Goal: Task Accomplishment & Management: Complete application form

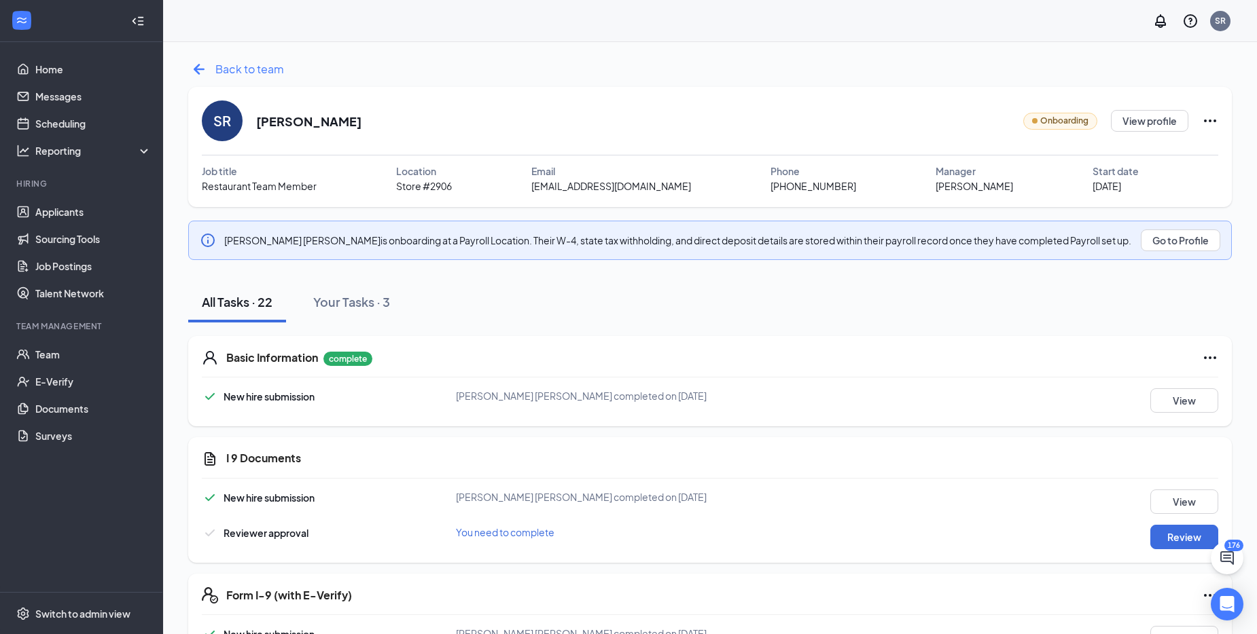
click at [200, 68] on icon "ArrowLeftNew" at bounding box center [199, 69] width 22 height 22
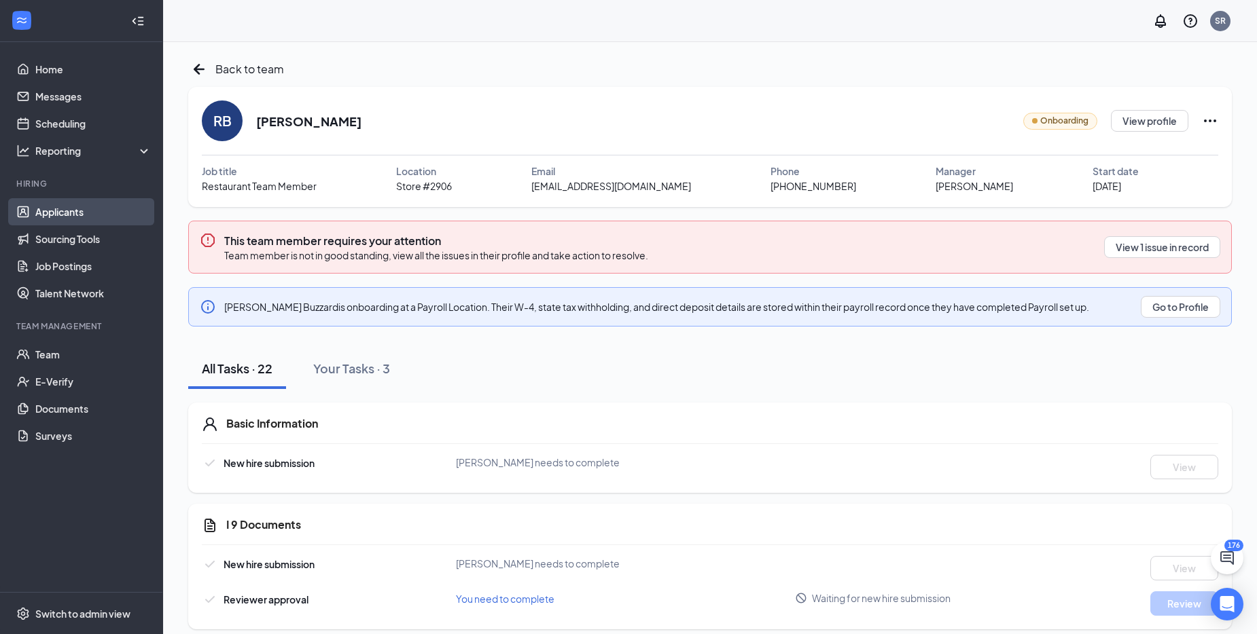
click at [53, 211] on link "Applicants" at bounding box center [93, 211] width 116 height 27
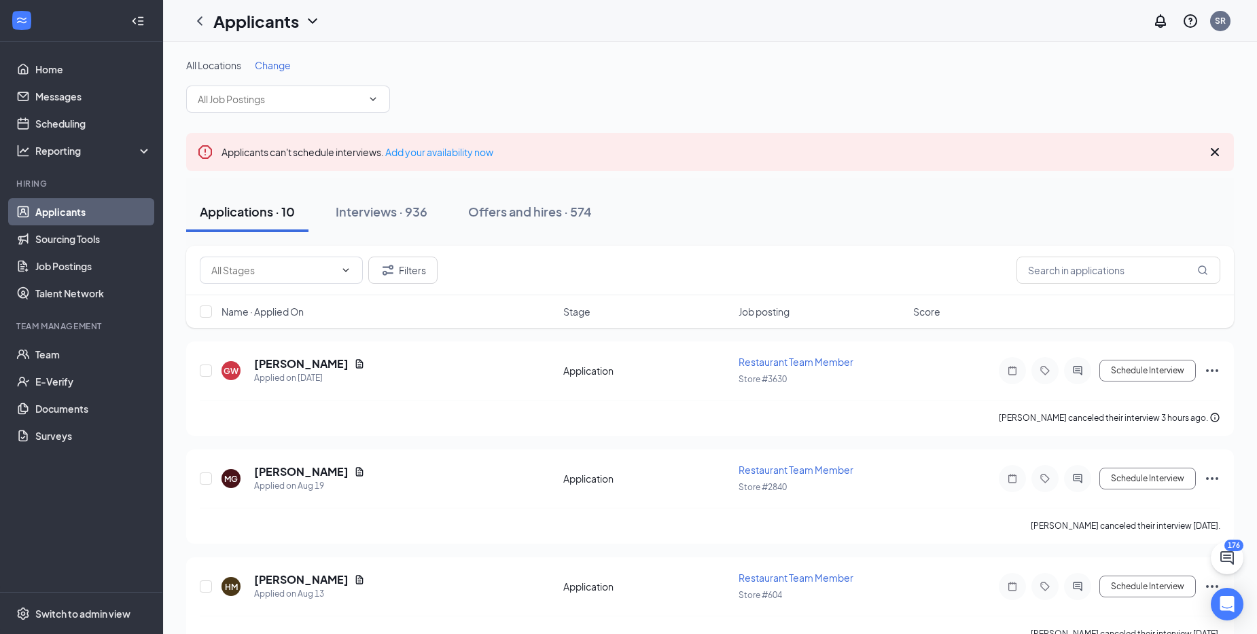
click at [273, 66] on span "Change" at bounding box center [273, 65] width 36 height 12
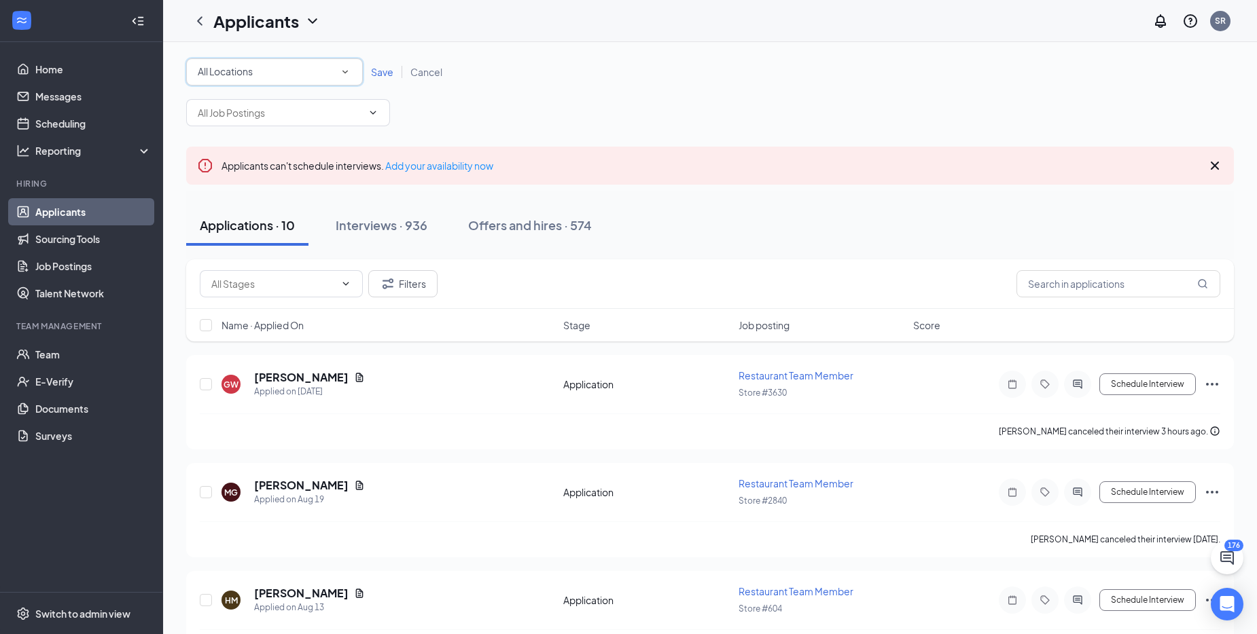
click at [347, 71] on icon "SmallChevronDown" at bounding box center [344, 72] width 5 height 3
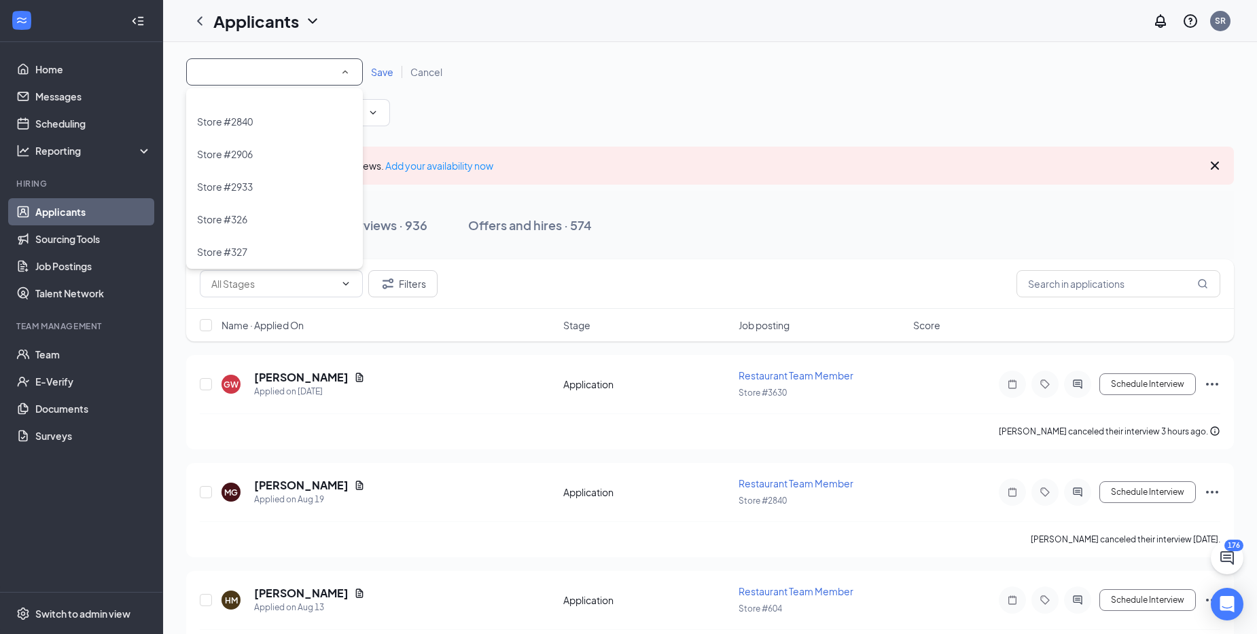
scroll to position [883, 0]
click at [249, 137] on span "Store #2906" at bounding box center [225, 140] width 56 height 12
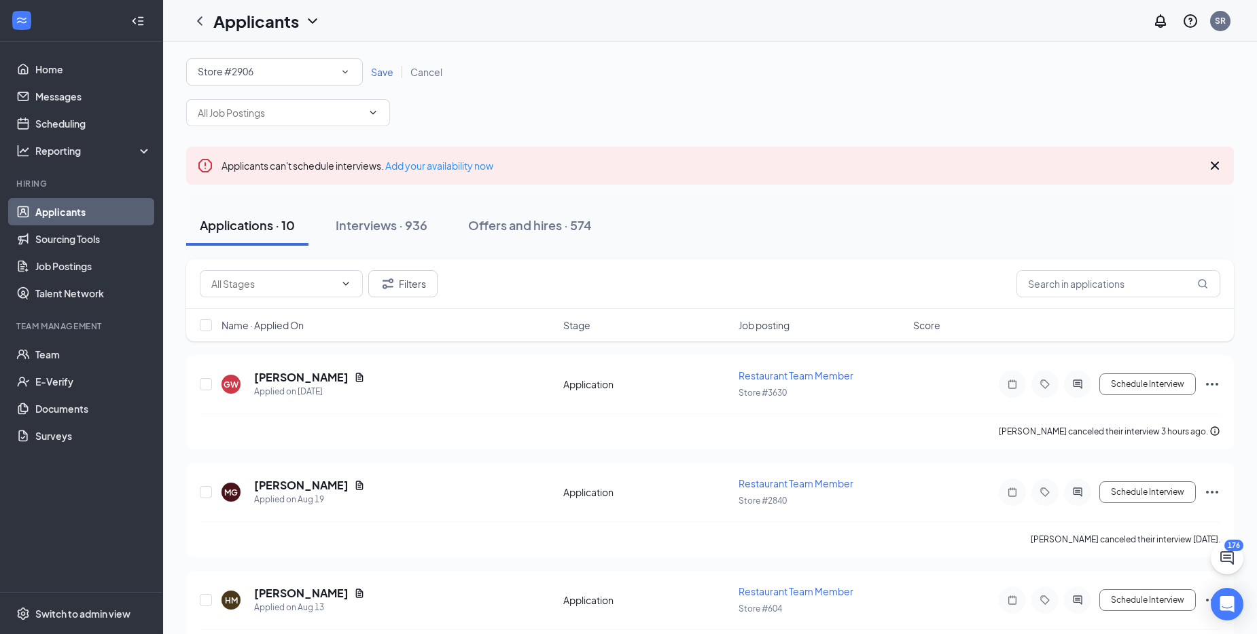
click at [385, 73] on span "Save" at bounding box center [382, 72] width 22 height 12
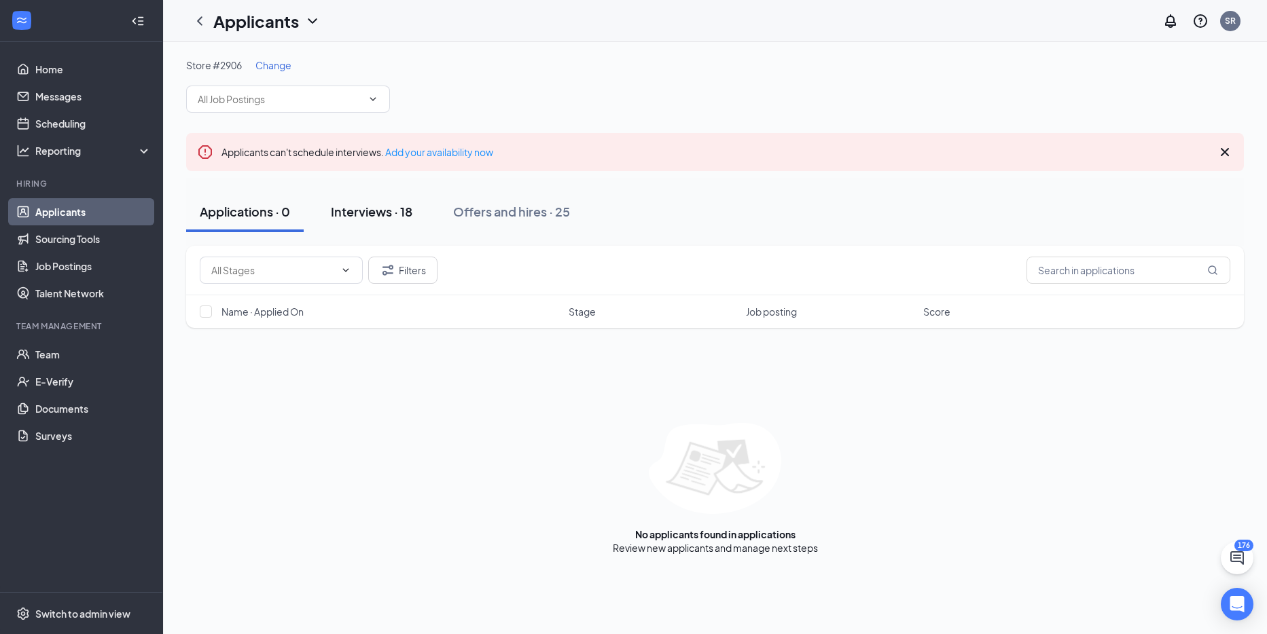
click at [393, 209] on div "Interviews · 18" at bounding box center [372, 211] width 82 height 17
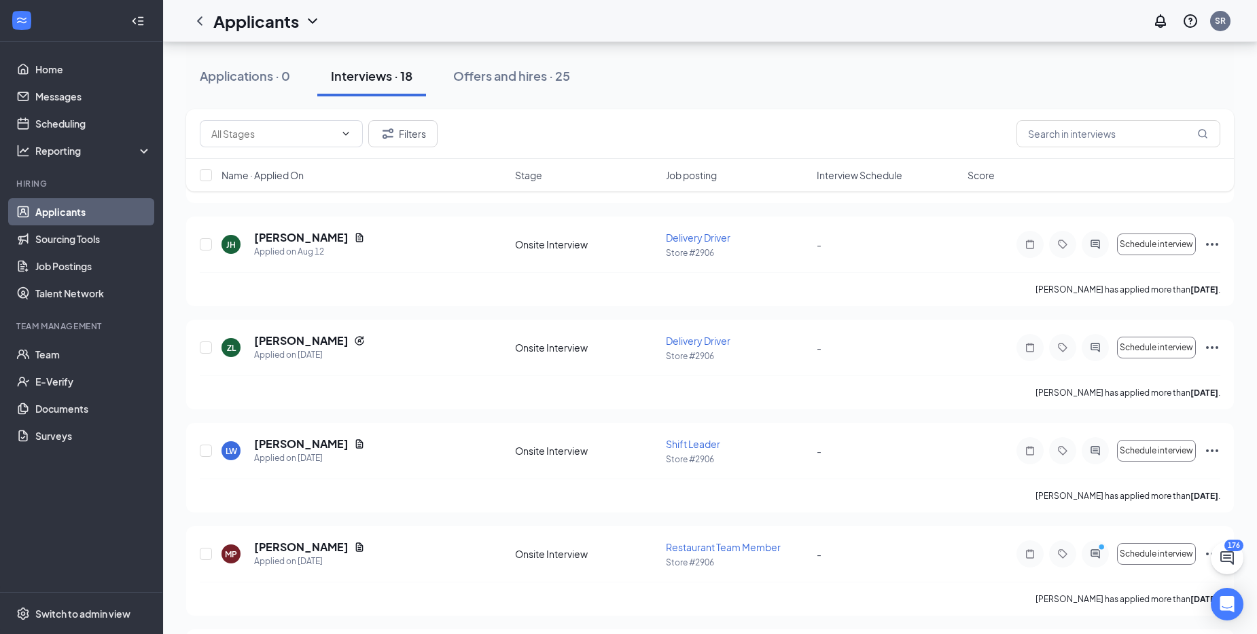
scroll to position [883, 0]
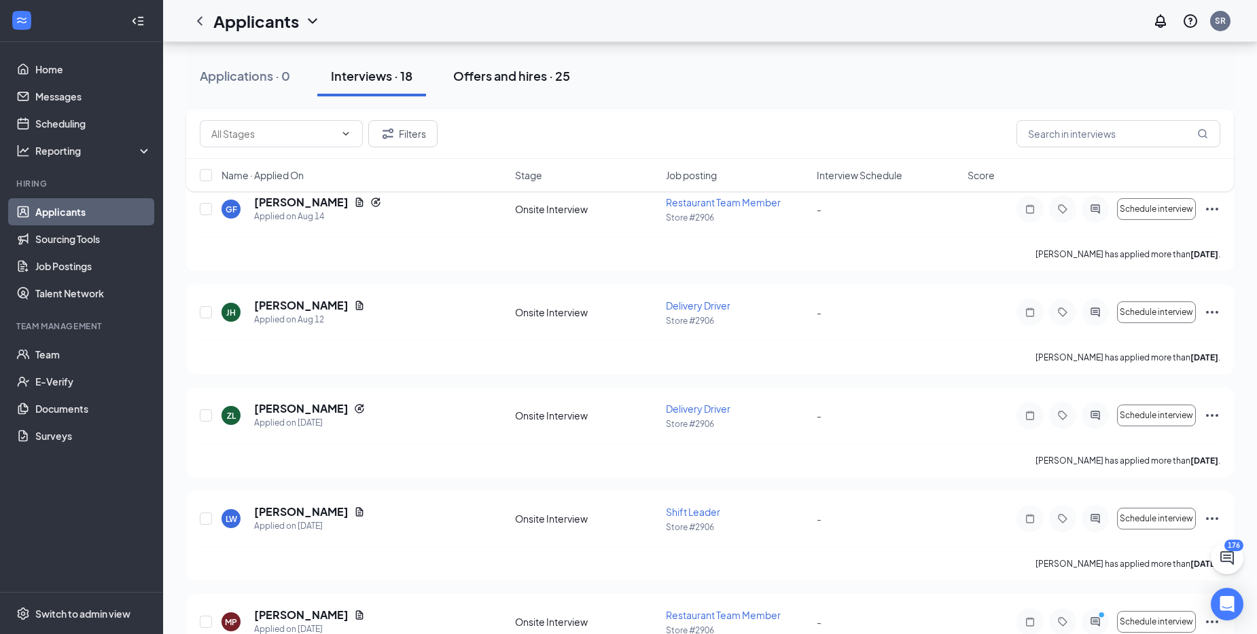
click at [519, 77] on div "Offers and hires · 25" at bounding box center [511, 75] width 117 height 17
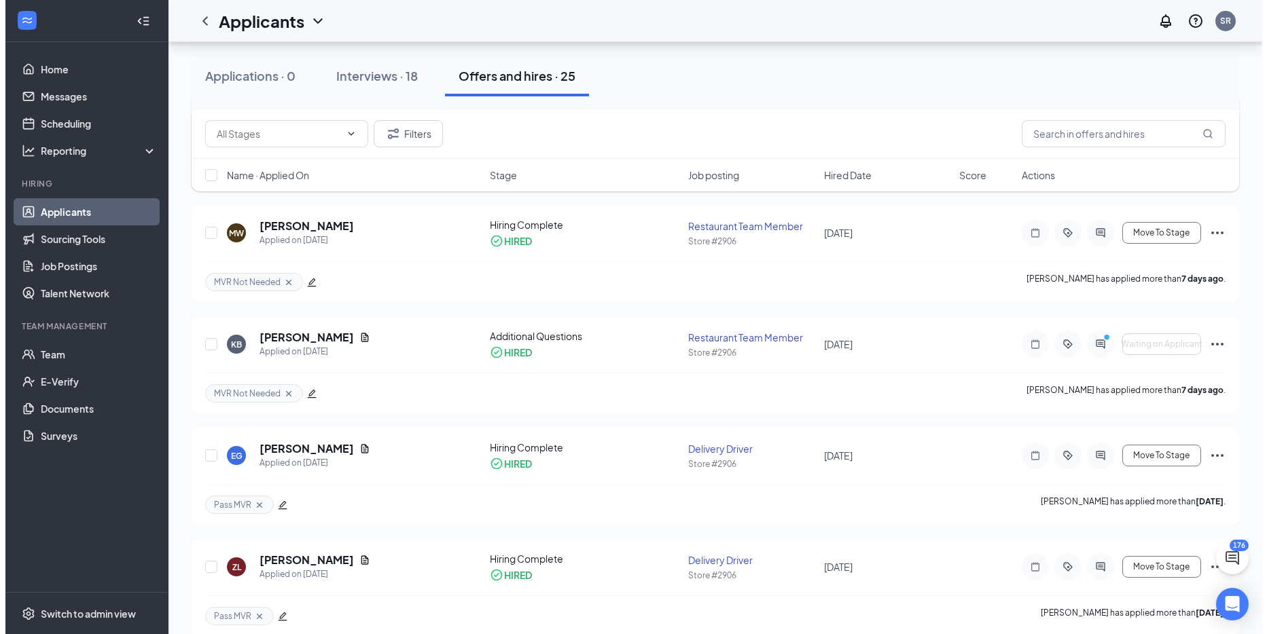
scroll to position [476, 0]
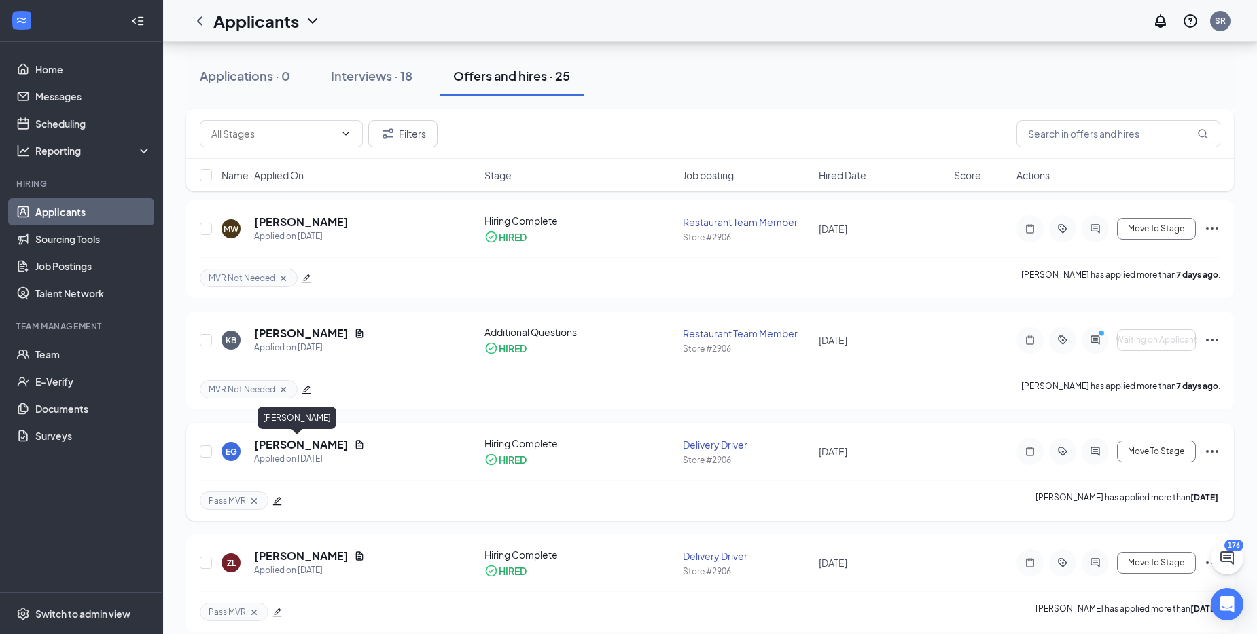
click at [301, 442] on h5 "Eileen Geller" at bounding box center [301, 444] width 94 height 15
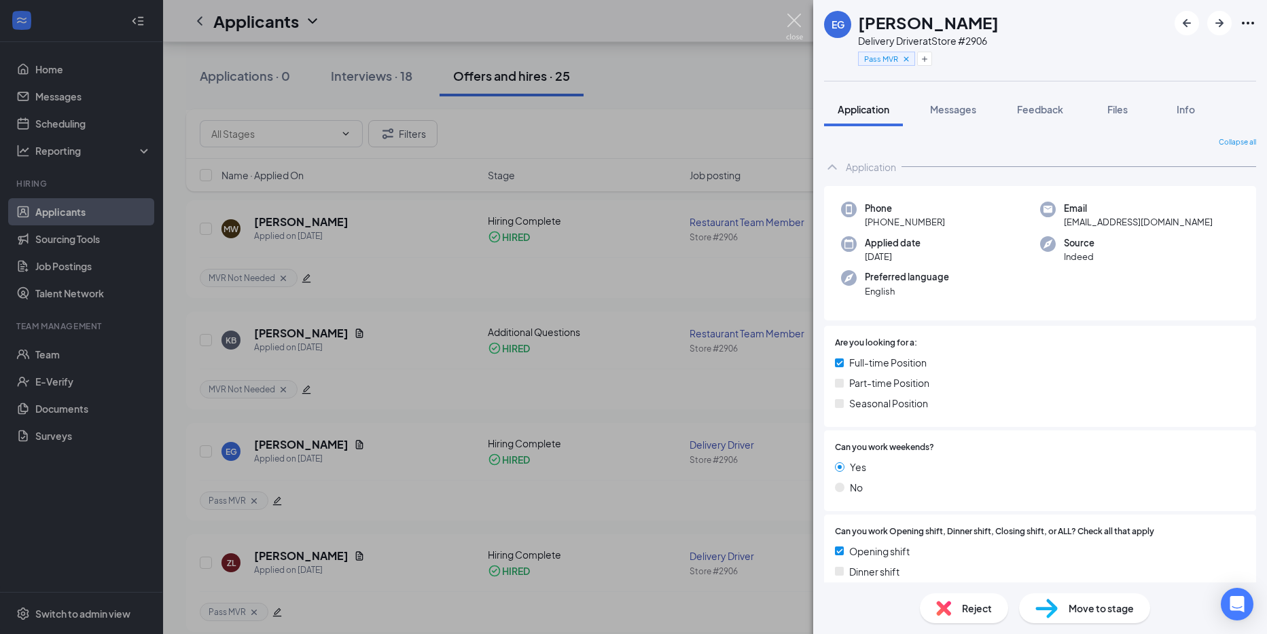
click at [795, 20] on img at bounding box center [794, 27] width 17 height 26
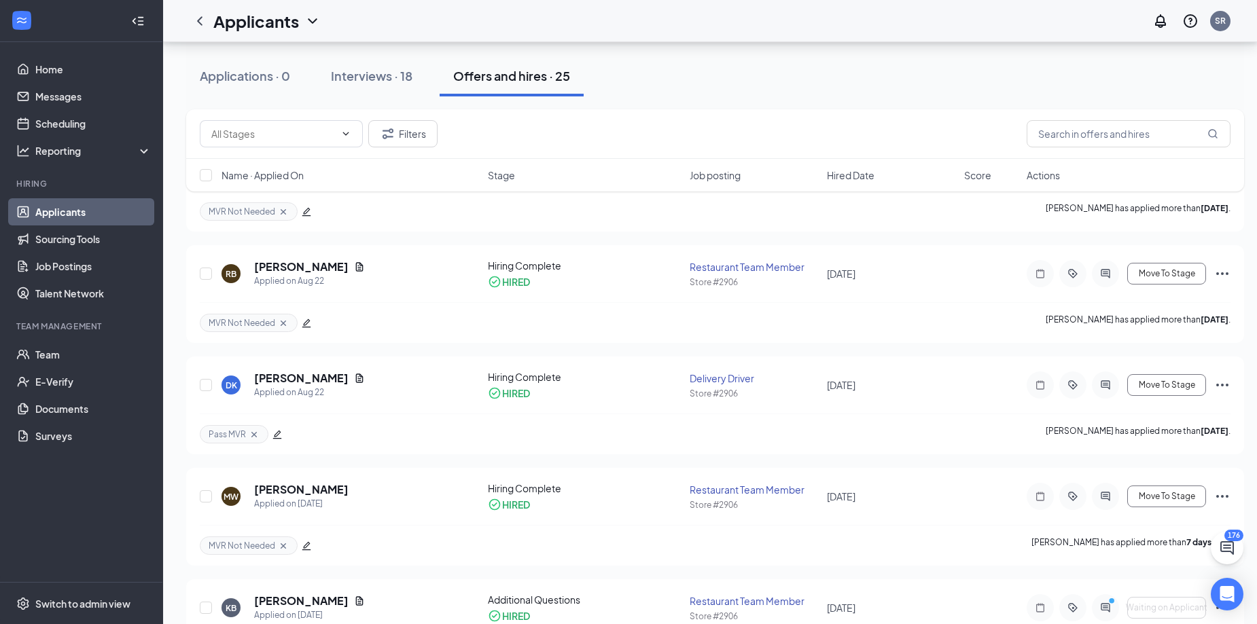
scroll to position [204, 0]
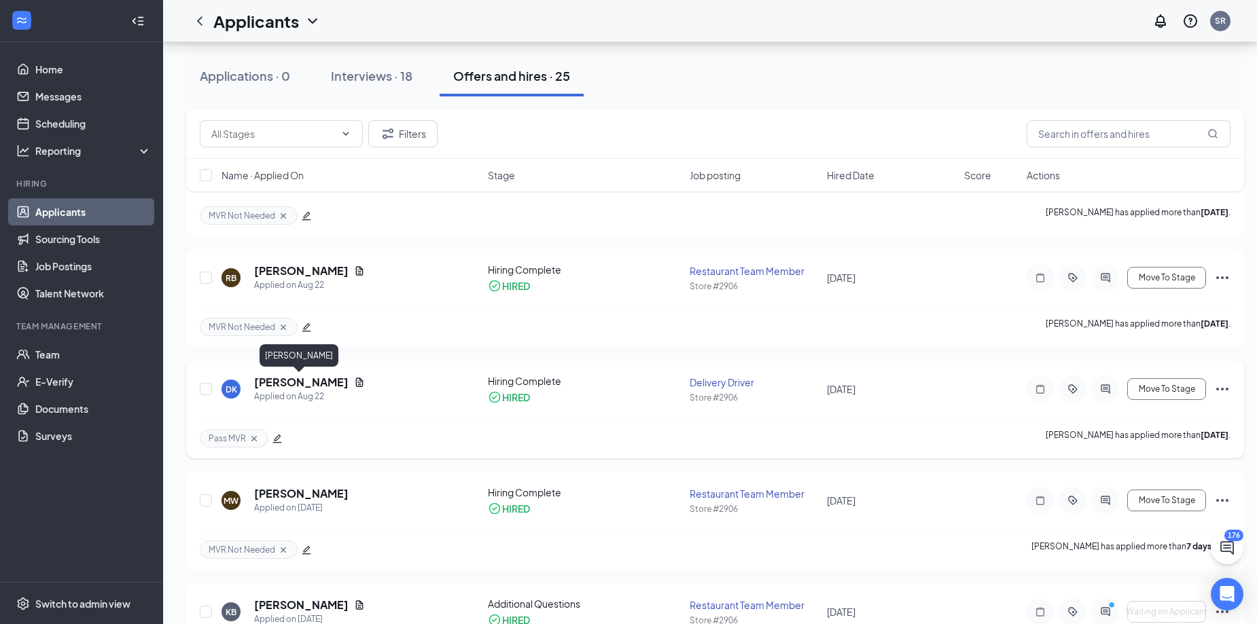
click at [327, 383] on h5 "Dillon Ketchum" at bounding box center [301, 382] width 94 height 15
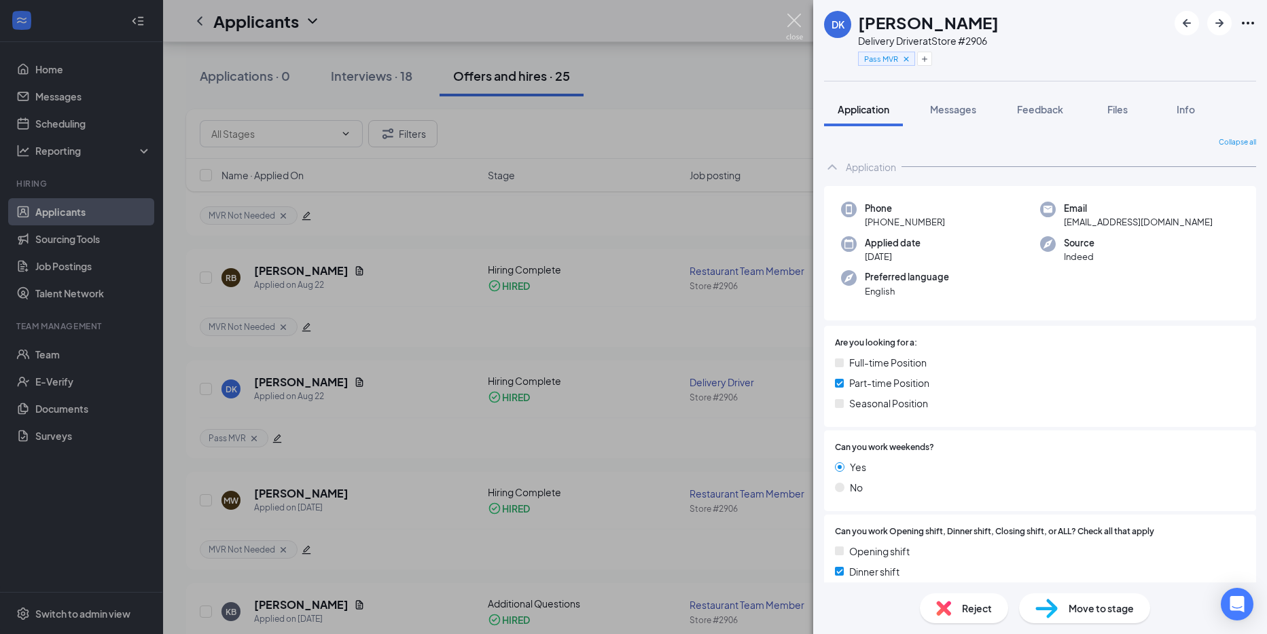
click at [789, 18] on img at bounding box center [794, 27] width 17 height 26
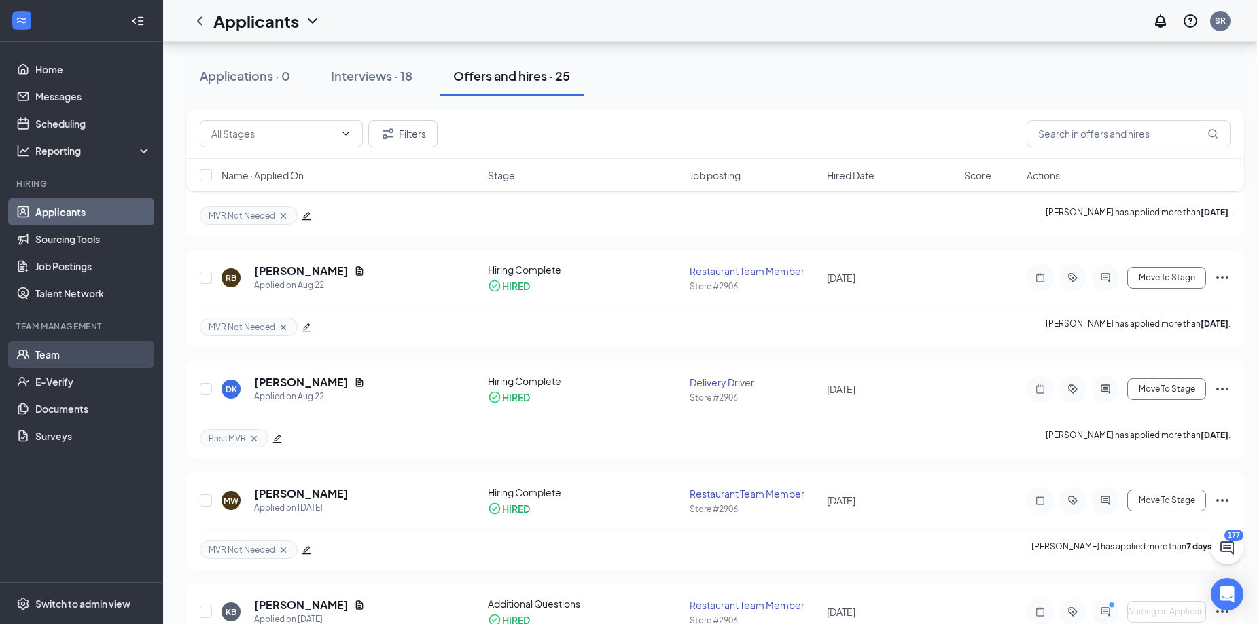
click at [62, 356] on link "Team" at bounding box center [93, 354] width 116 height 27
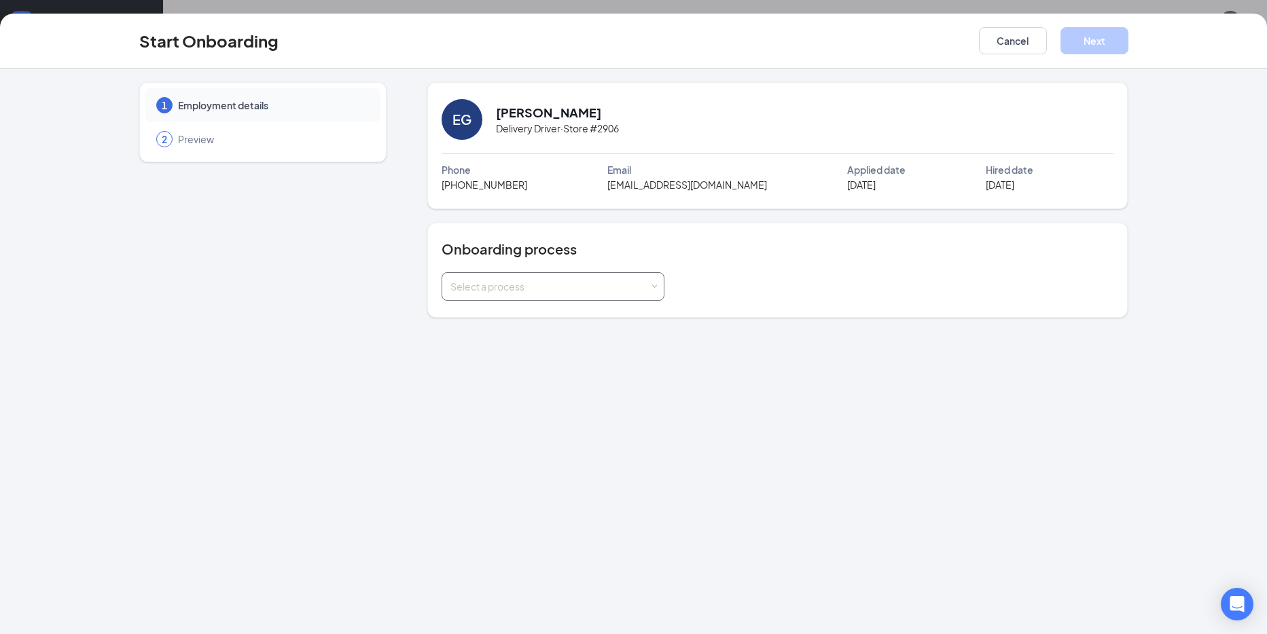
click at [645, 288] on div "Select a process" at bounding box center [549, 287] width 199 height 14
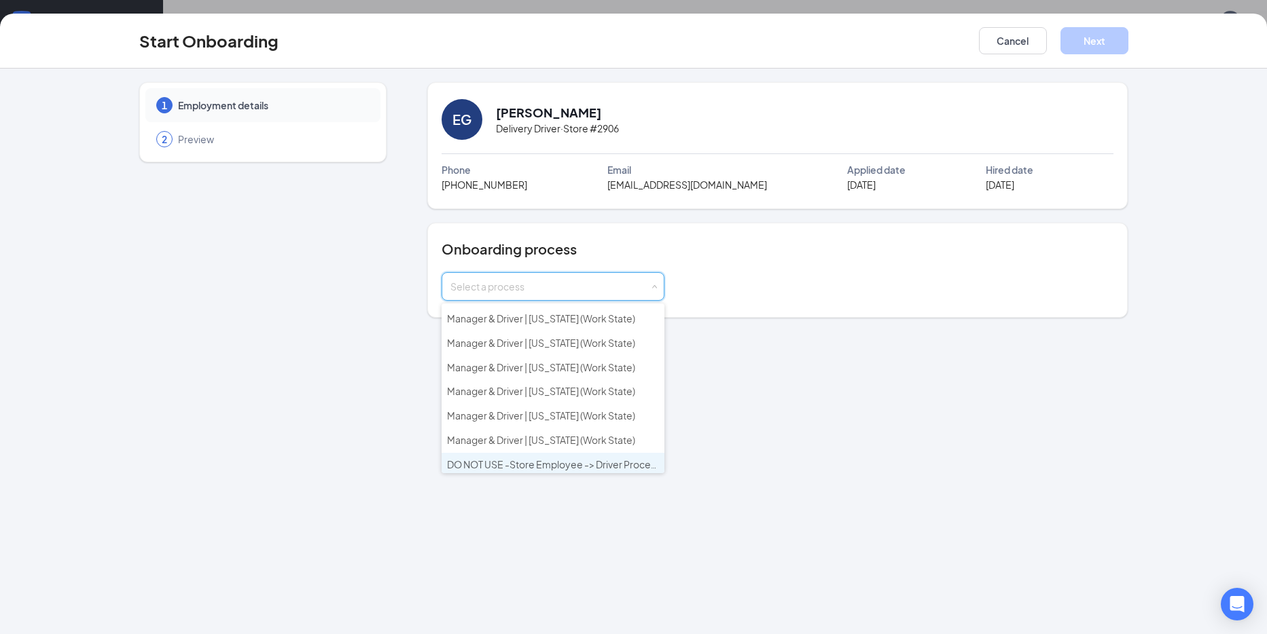
scroll to position [270, 0]
click at [582, 391] on span "Manager & Driver | Ohio (Work State)" at bounding box center [541, 386] width 188 height 12
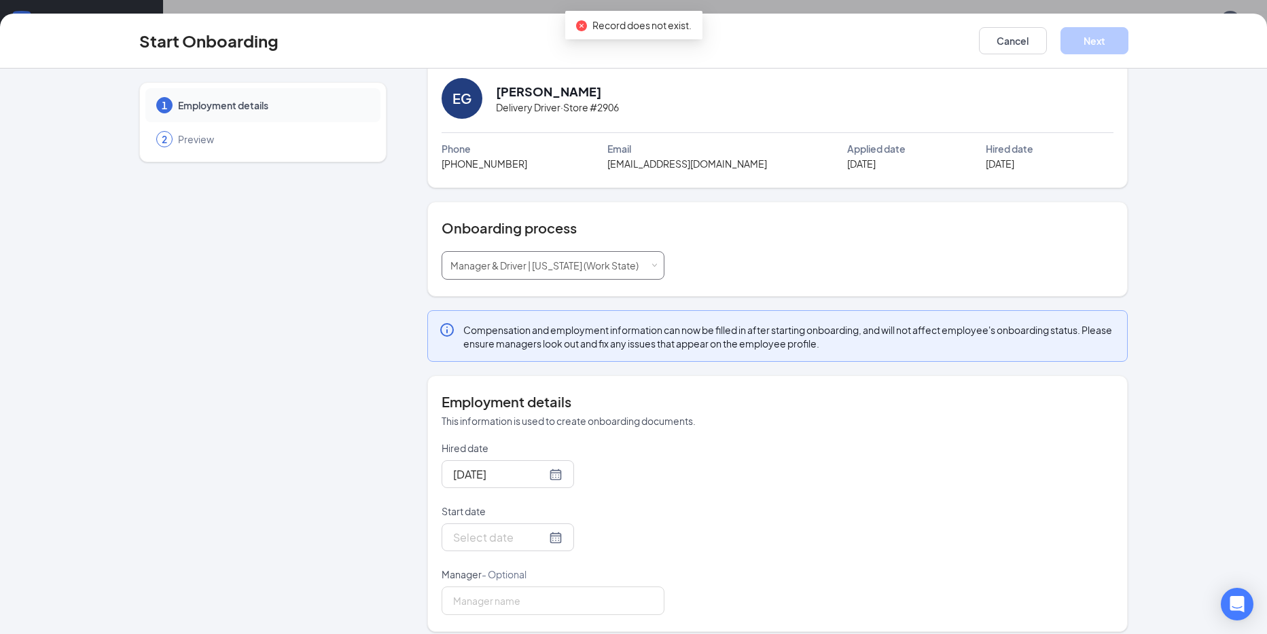
scroll to position [33, 0]
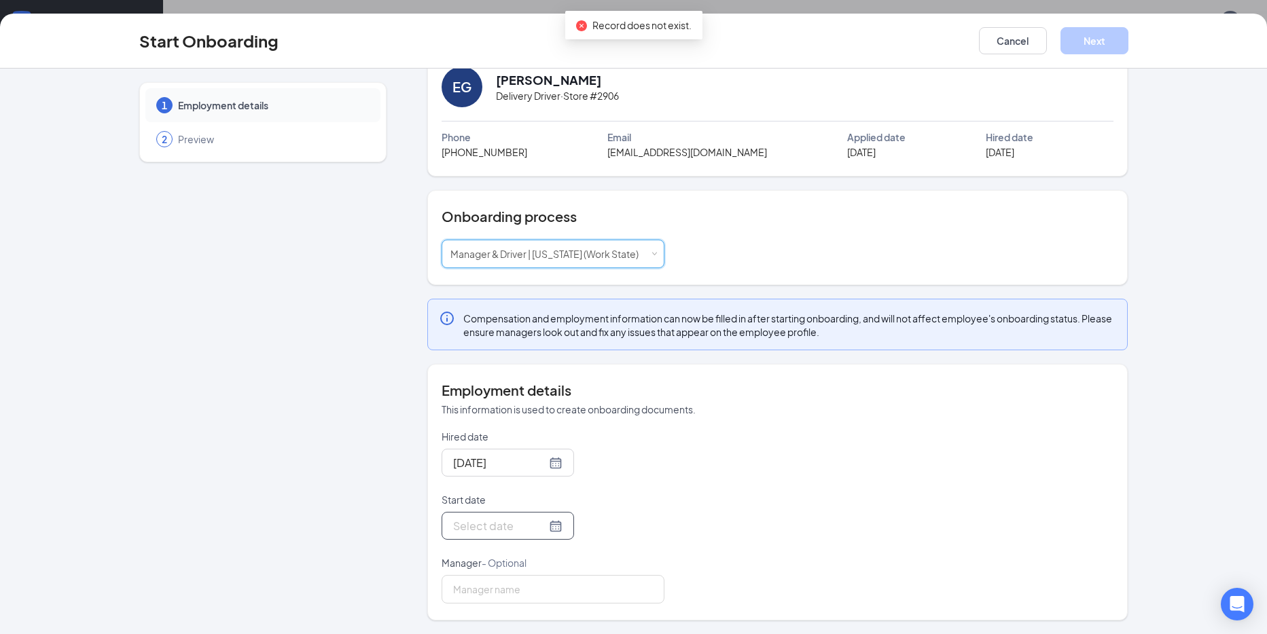
click at [537, 528] on div at bounding box center [507, 526] width 109 height 17
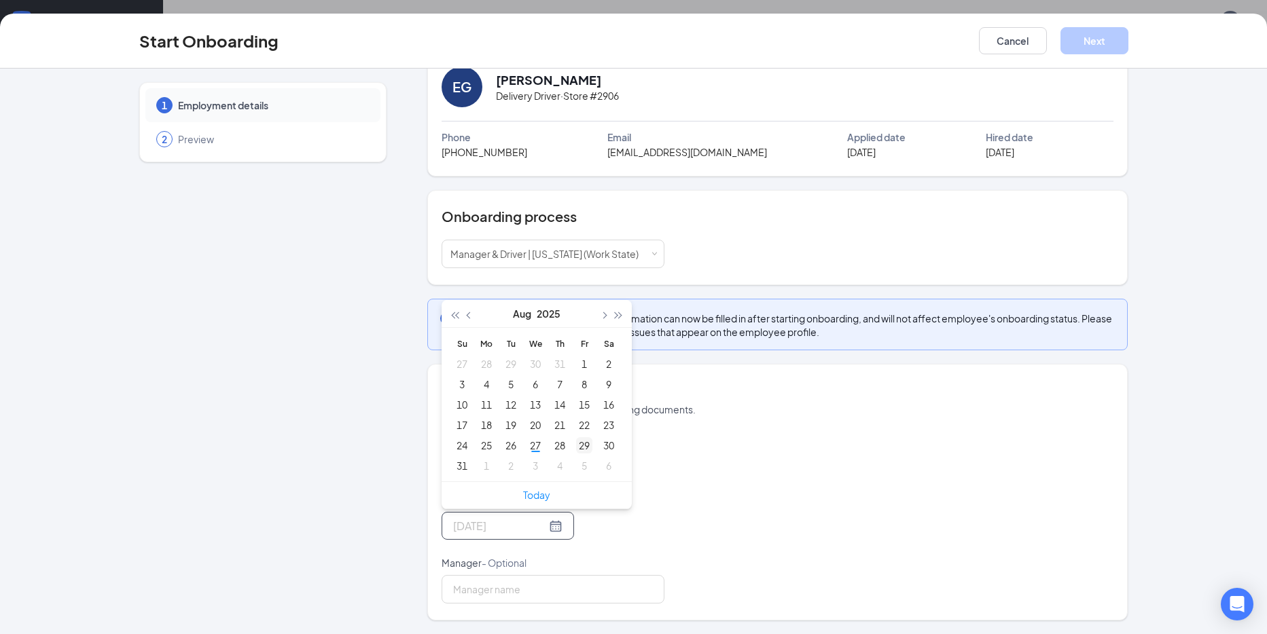
type input "Aug 29, 2025"
click at [579, 441] on div "29" at bounding box center [584, 445] width 16 height 16
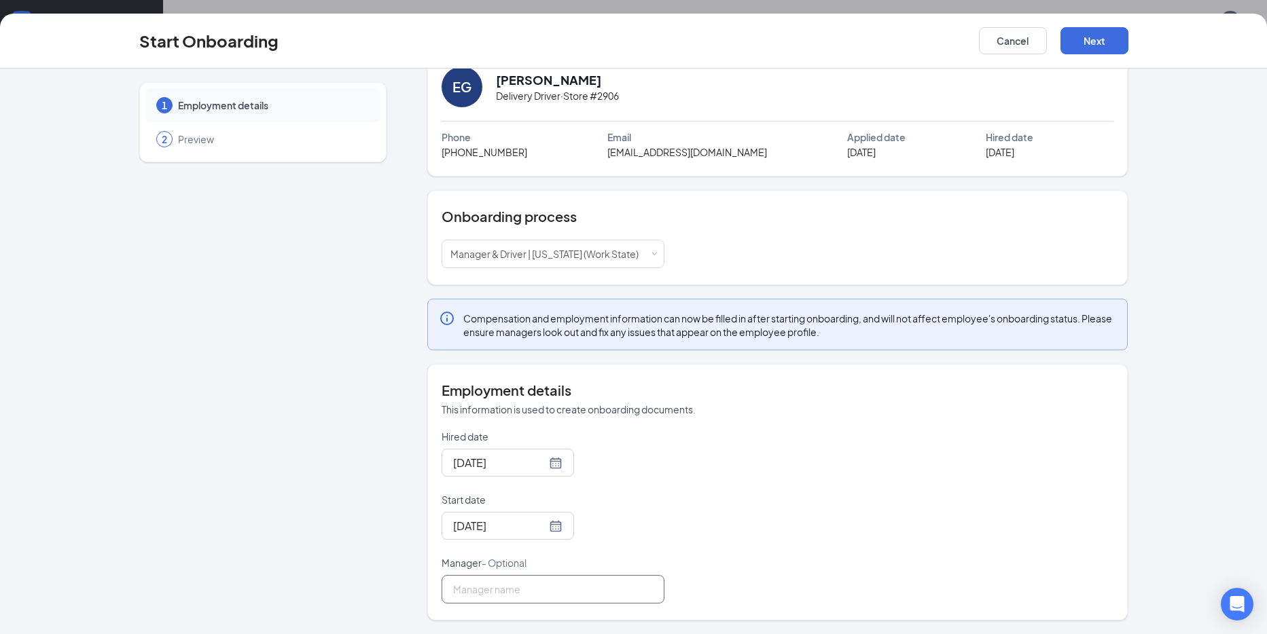
click at [550, 588] on input "Manager - Optional" at bounding box center [553, 589] width 223 height 29
type input "Brandi Willis"
click at [1101, 36] on button "Next" at bounding box center [1094, 40] width 68 height 27
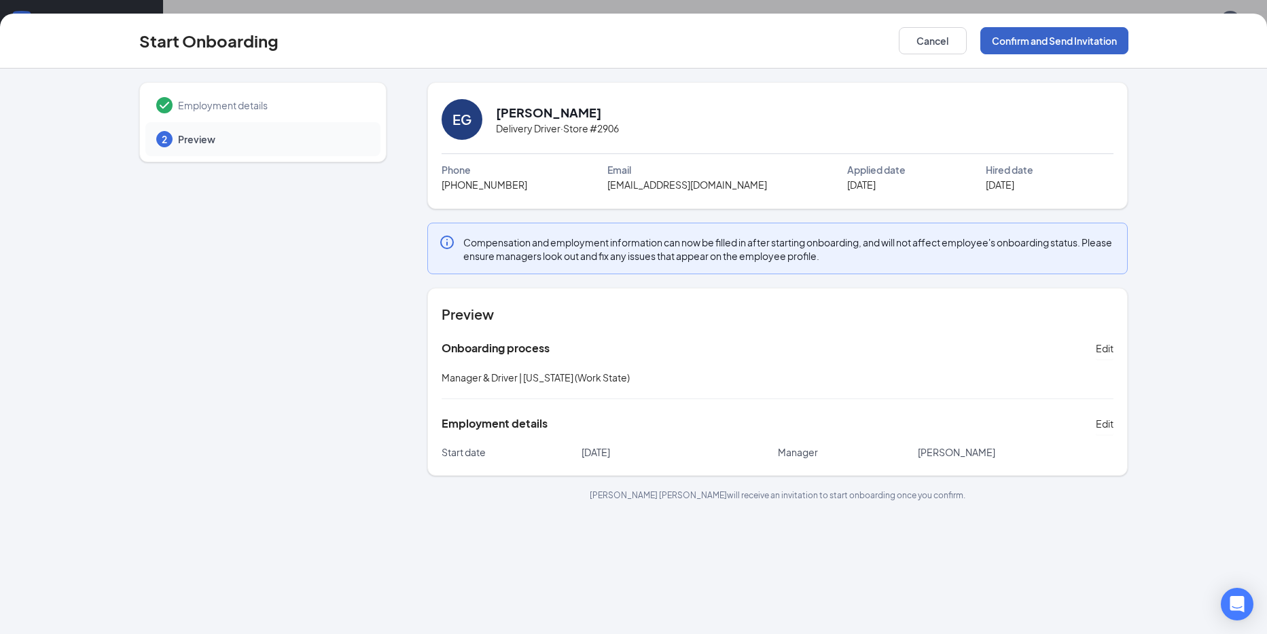
click at [1098, 40] on button "Confirm and Send Invitation" at bounding box center [1054, 40] width 148 height 27
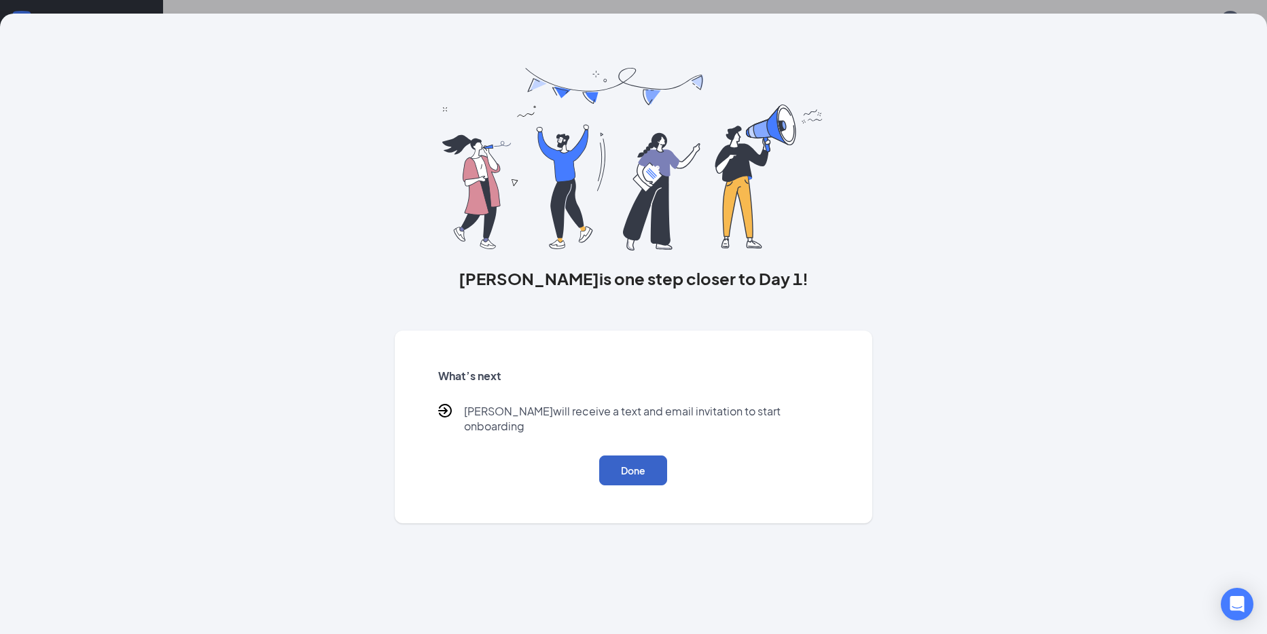
click at [639, 456] on button "Done" at bounding box center [633, 471] width 68 height 30
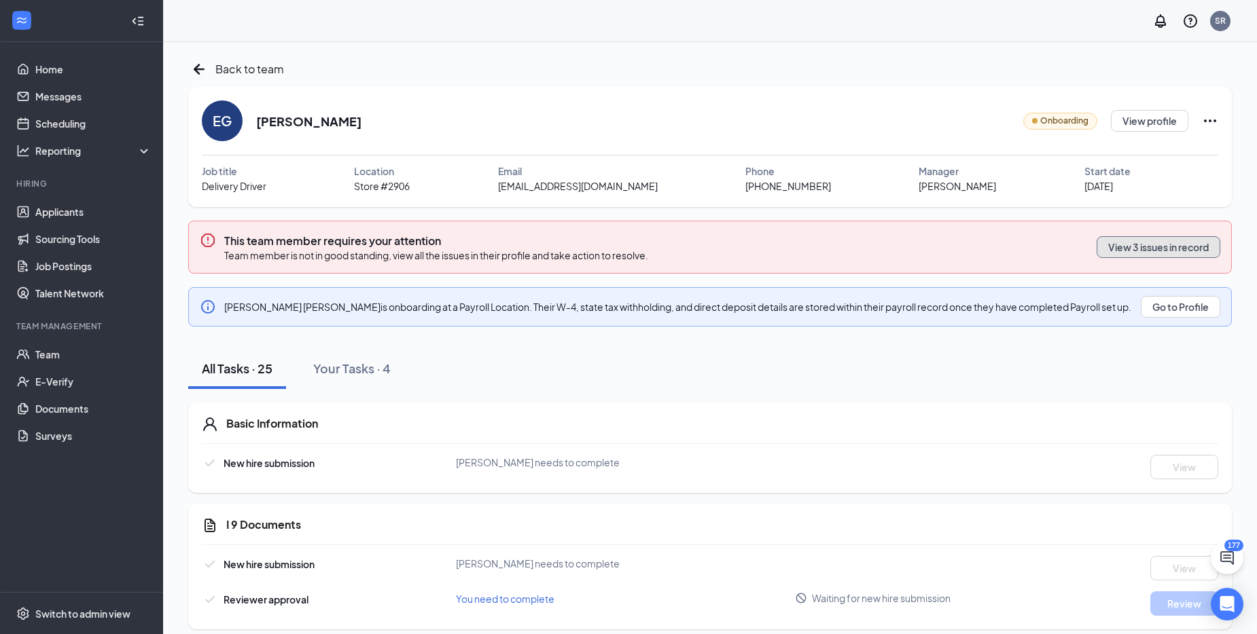
click at [1182, 251] on button "View 3 issues in record" at bounding box center [1158, 247] width 124 height 22
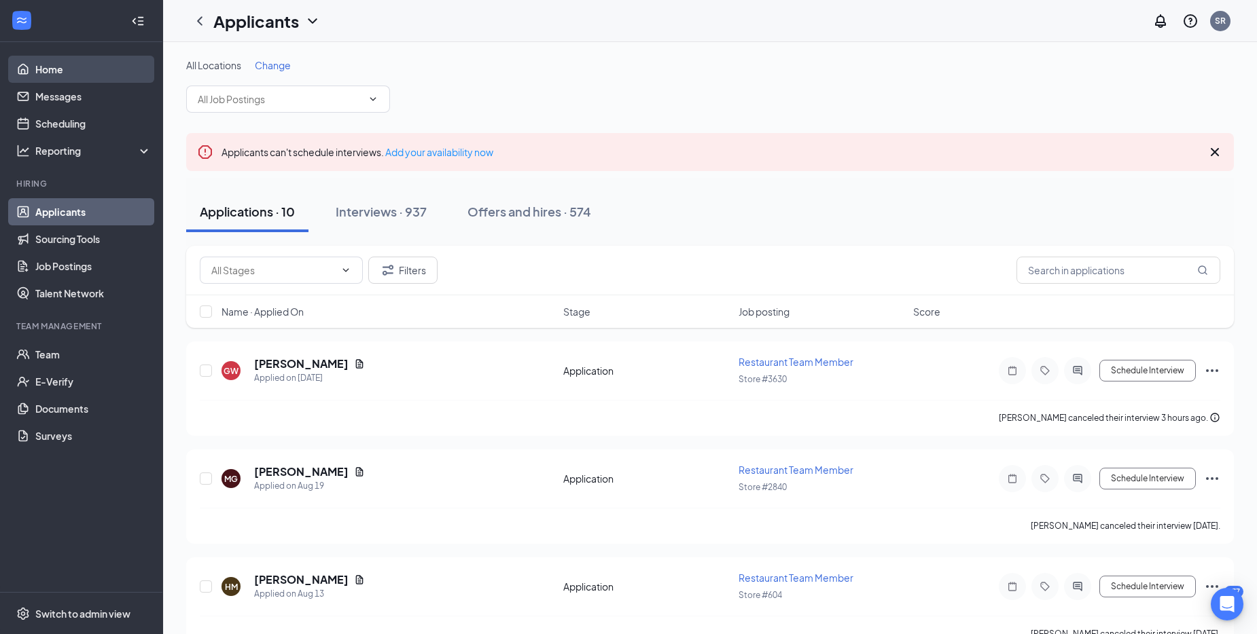
click at [35, 68] on link "Home" at bounding box center [93, 69] width 116 height 27
